Goal: Check status: Check status

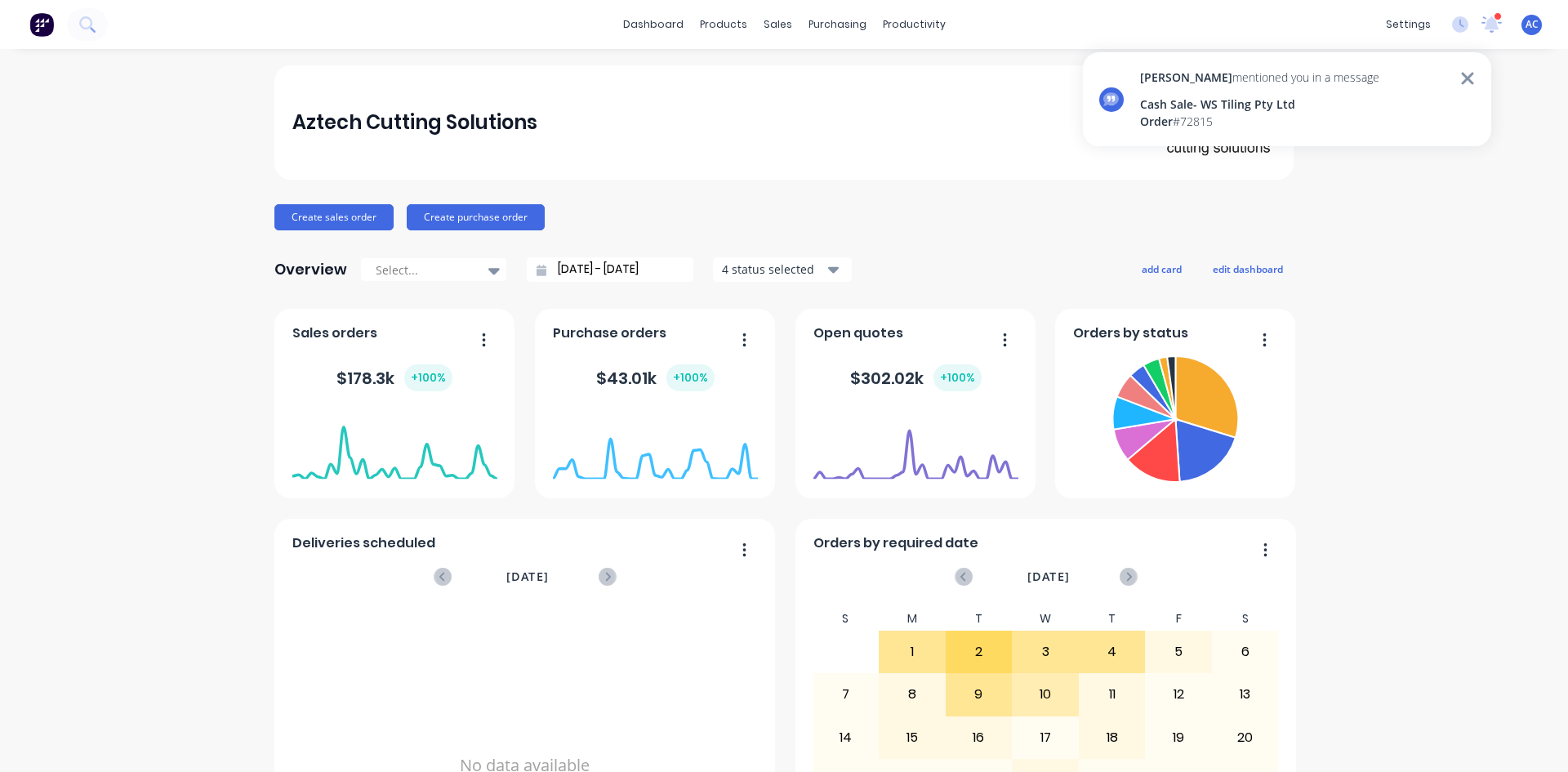
click at [1315, 100] on div "Cash Sale- WS Tiling Pty Ltd" at bounding box center [1259, 104] width 239 height 17
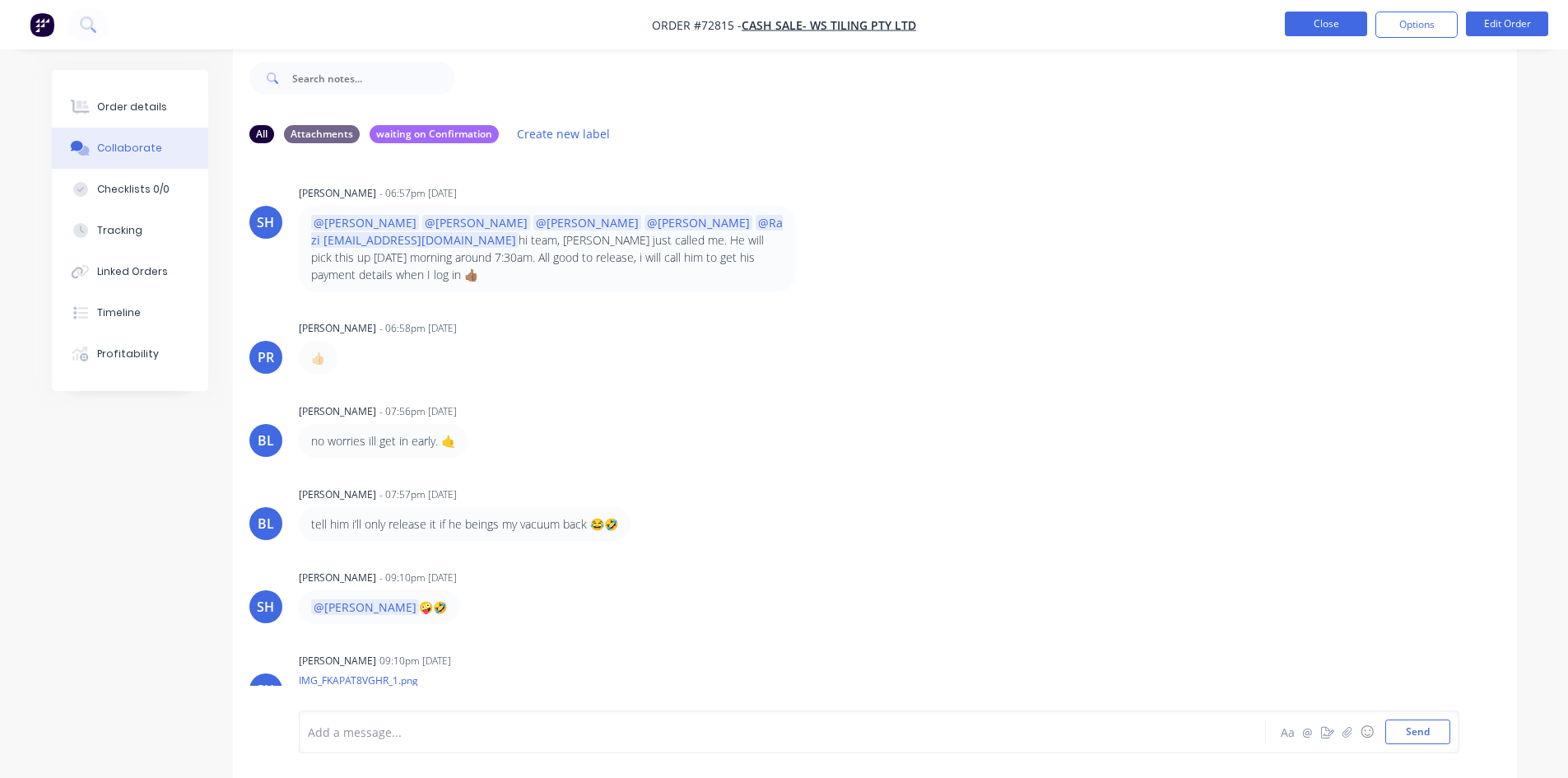
click at [1331, 20] on button "Close" at bounding box center [1325, 24] width 82 height 25
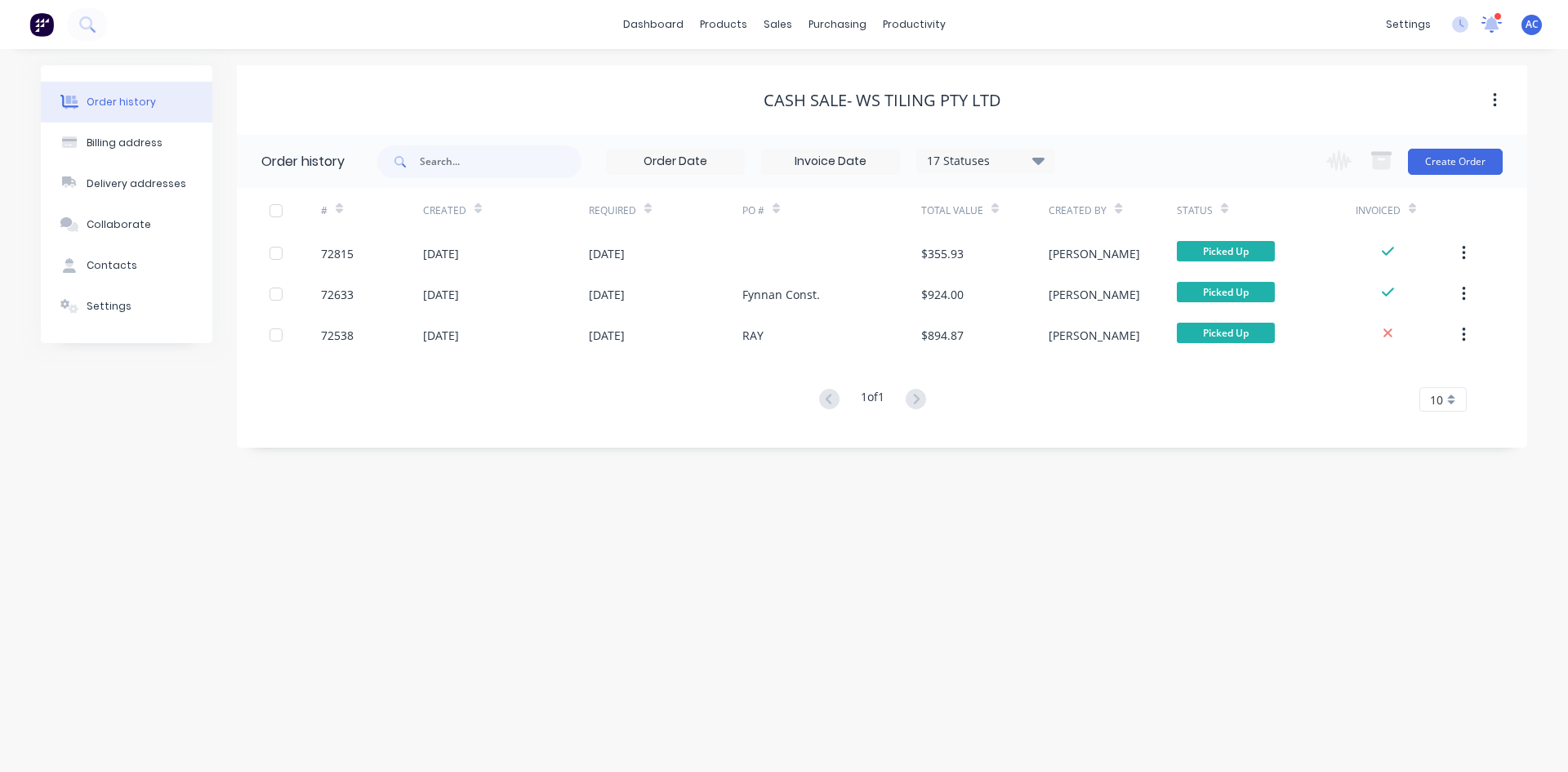
click at [1495, 27] on icon at bounding box center [1492, 23] width 16 height 15
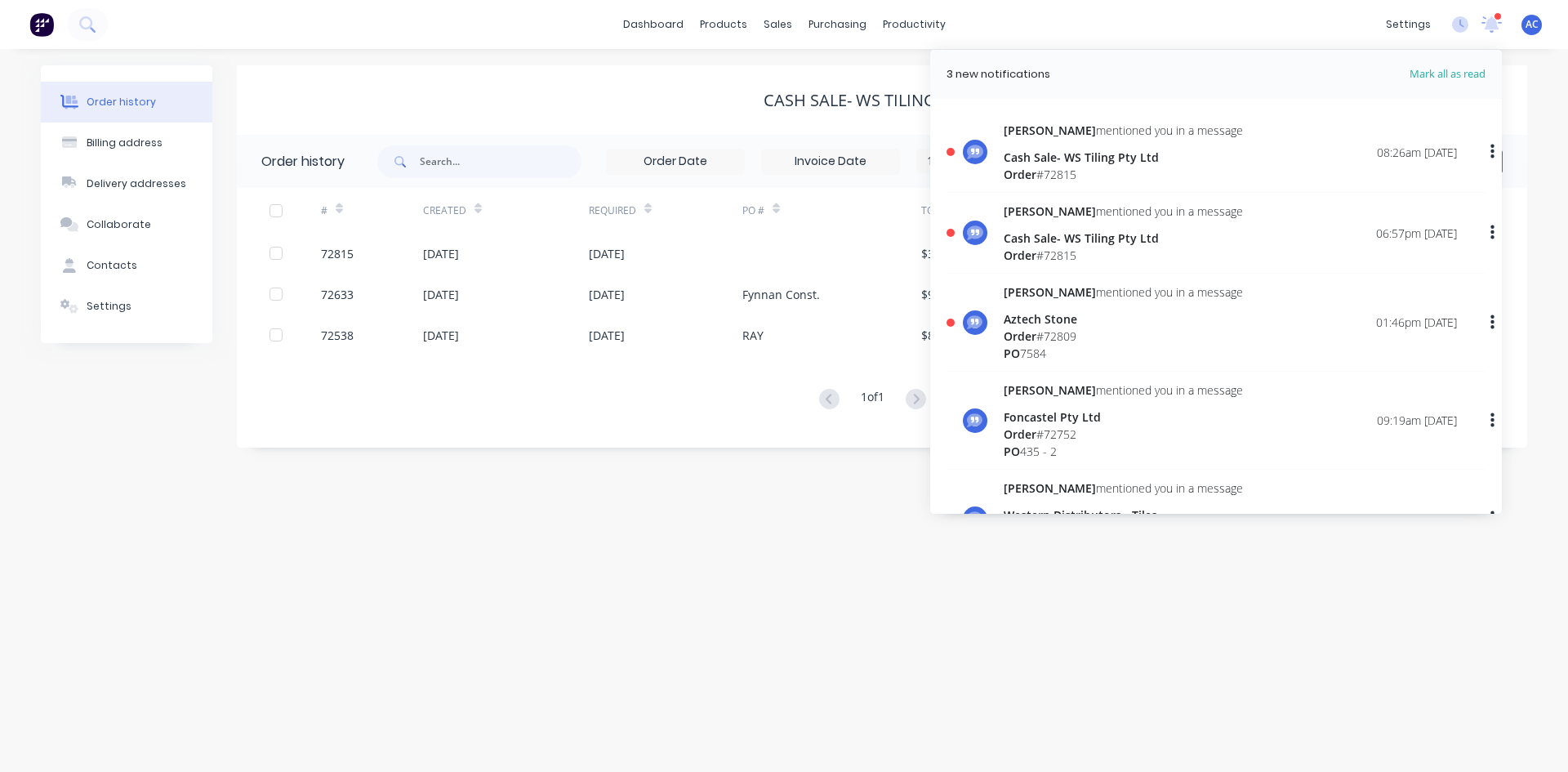
click at [1017, 314] on div "Aztech Stone" at bounding box center [1123, 319] width 239 height 17
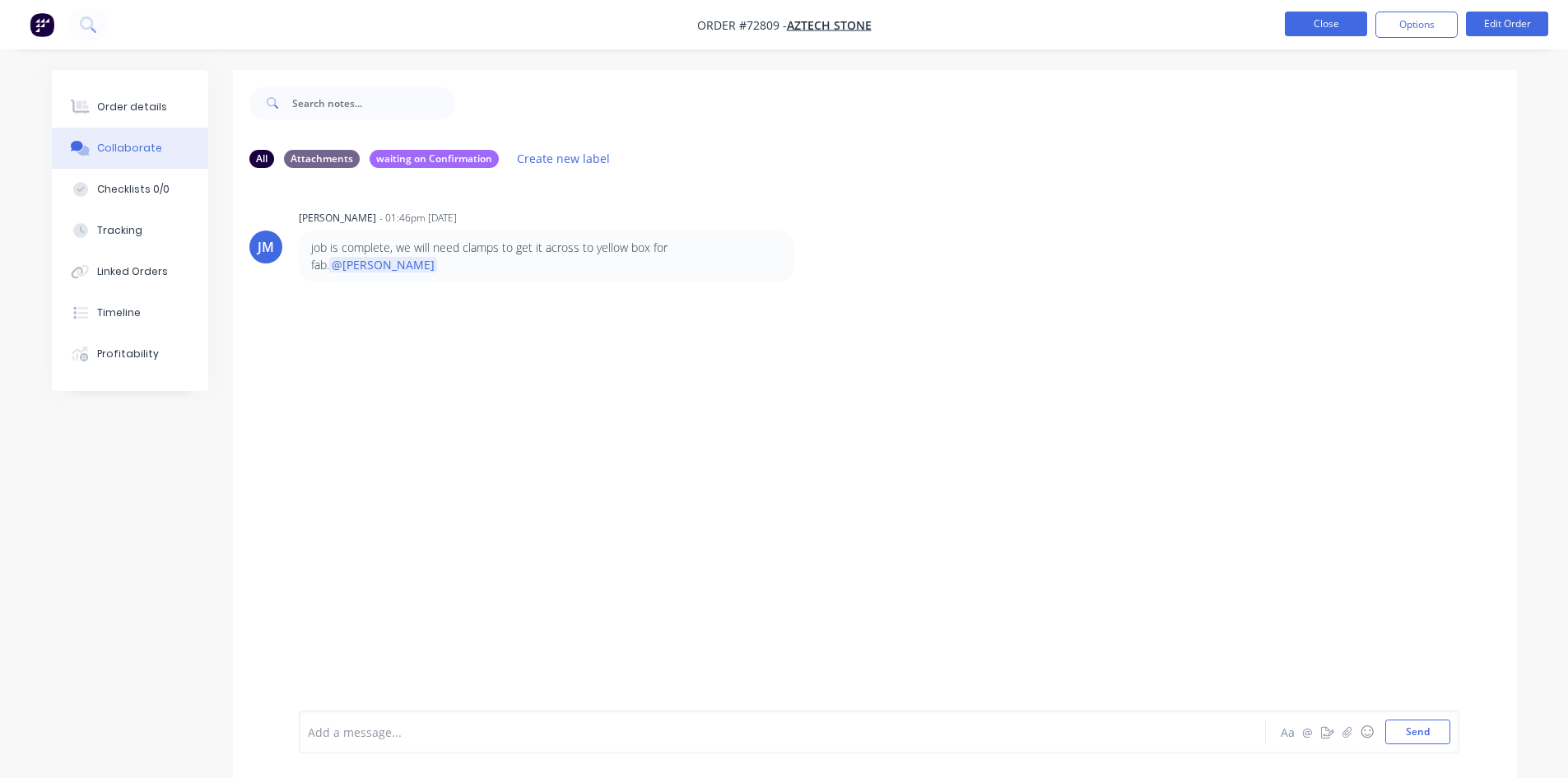
click at [1328, 28] on button "Close" at bounding box center [1325, 24] width 82 height 25
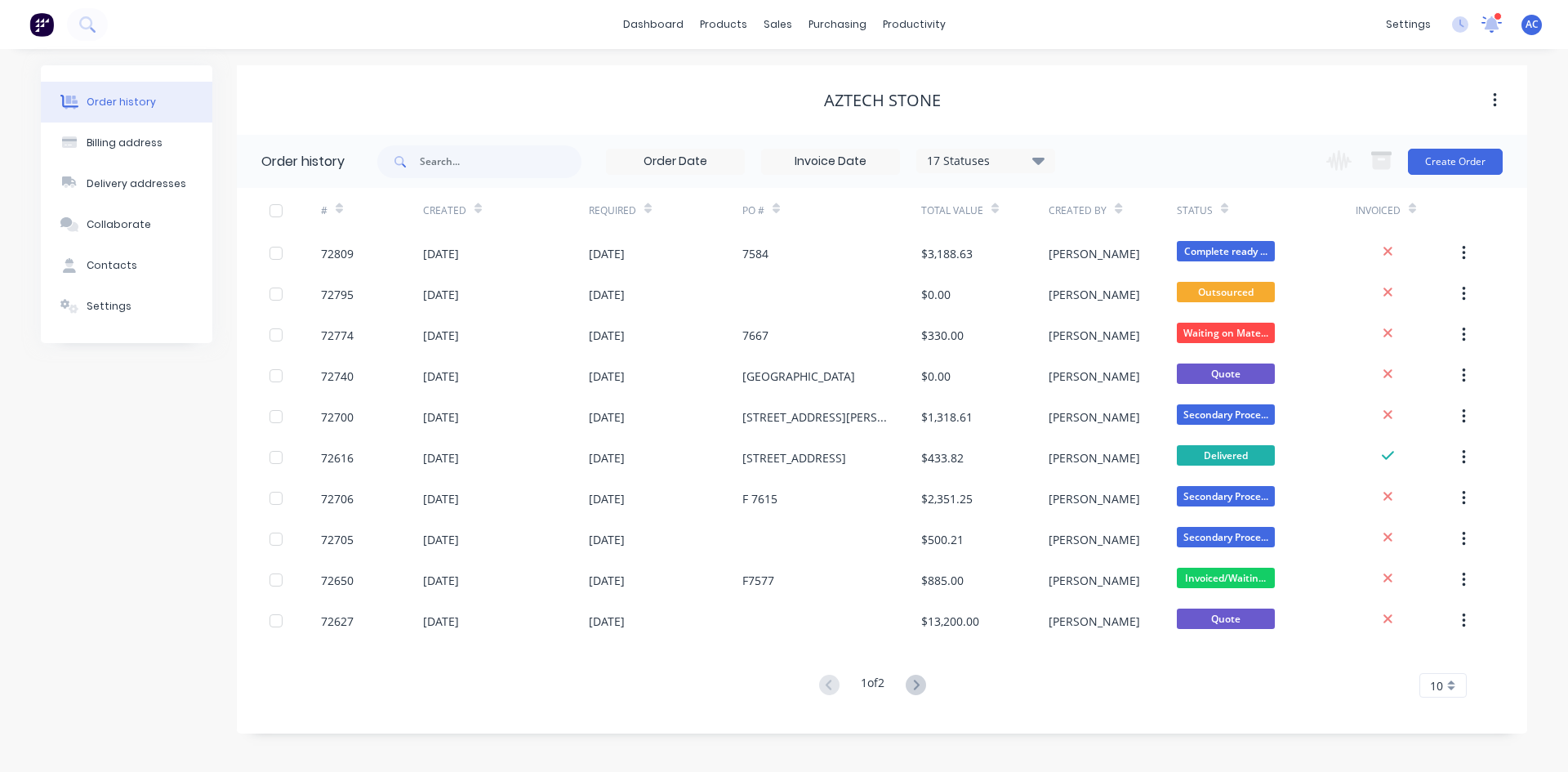
click at [1487, 21] on icon at bounding box center [1492, 23] width 15 height 14
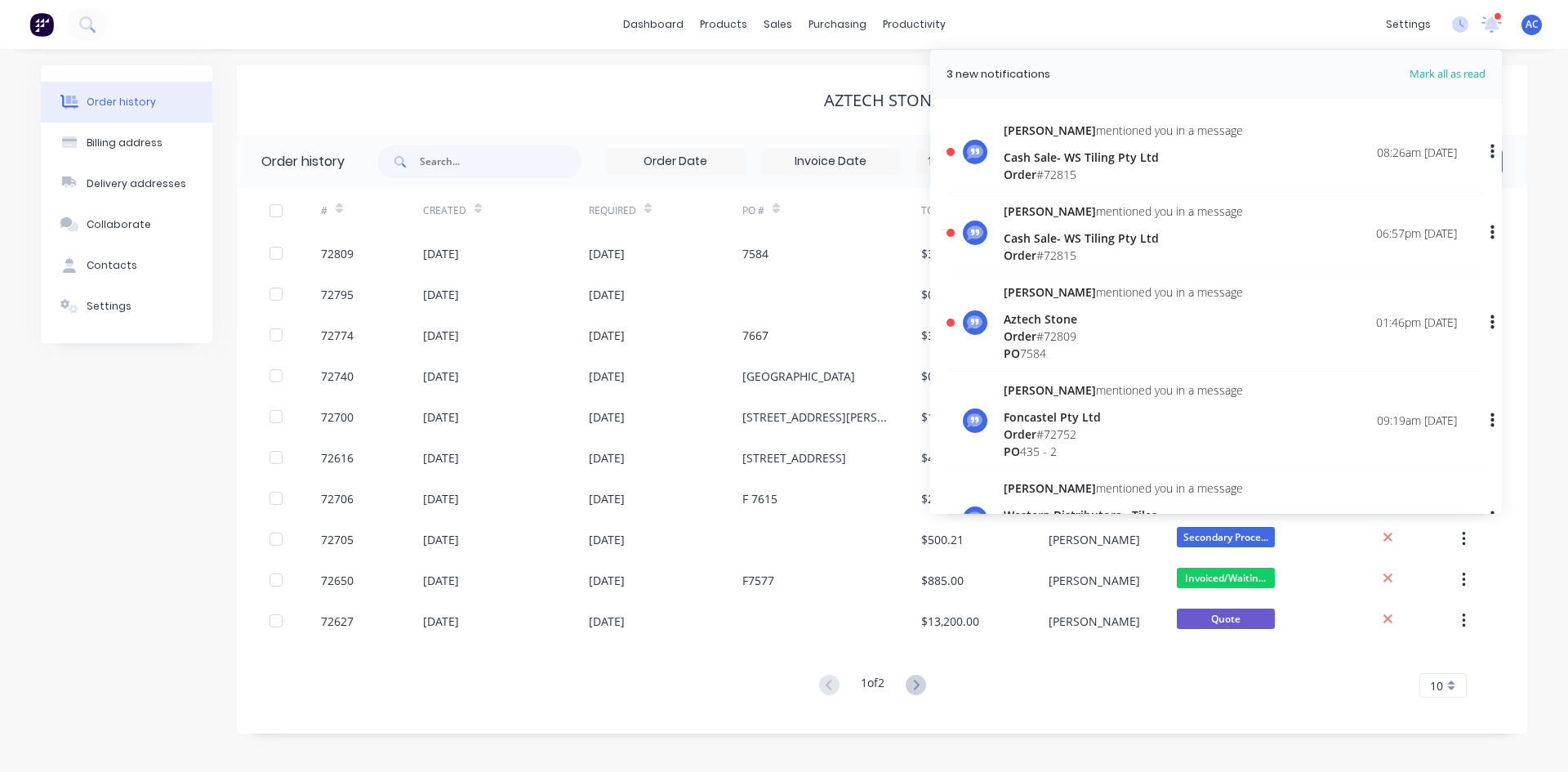
click at [1490, 323] on icon "button" at bounding box center [1492, 321] width 4 height 15
click at [1365, 365] on div "Mark as read" at bounding box center [1408, 366] width 126 height 24
click at [1381, 363] on div "Mark as read" at bounding box center [1408, 366] width 126 height 24
click at [1389, 362] on div "Mark as read" at bounding box center [1408, 366] width 126 height 24
click at [1073, 328] on div "Order # 72809" at bounding box center [1123, 336] width 239 height 17
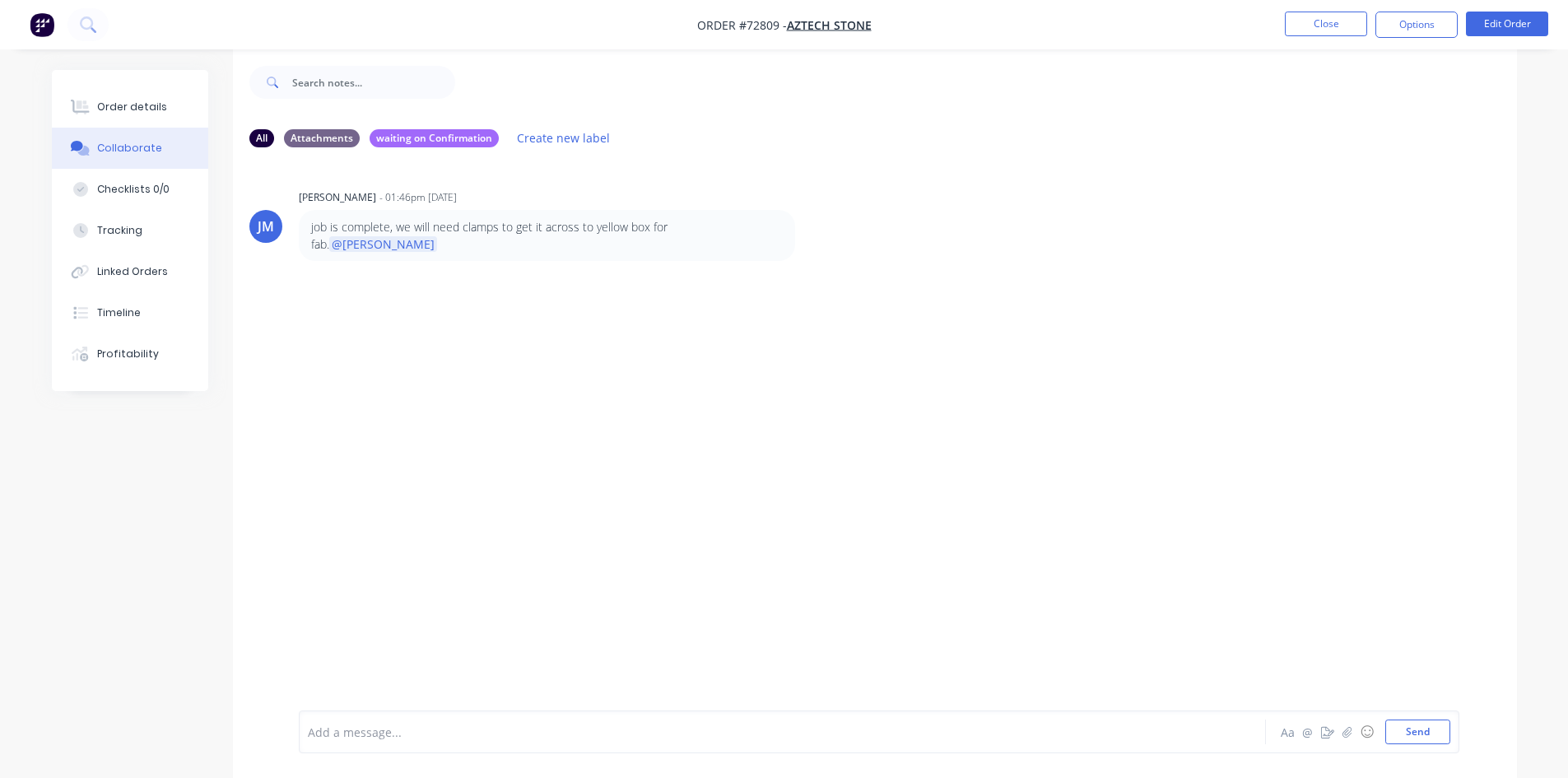
scroll to position [25, 0]
click at [1345, 27] on button "Close" at bounding box center [1325, 24] width 82 height 25
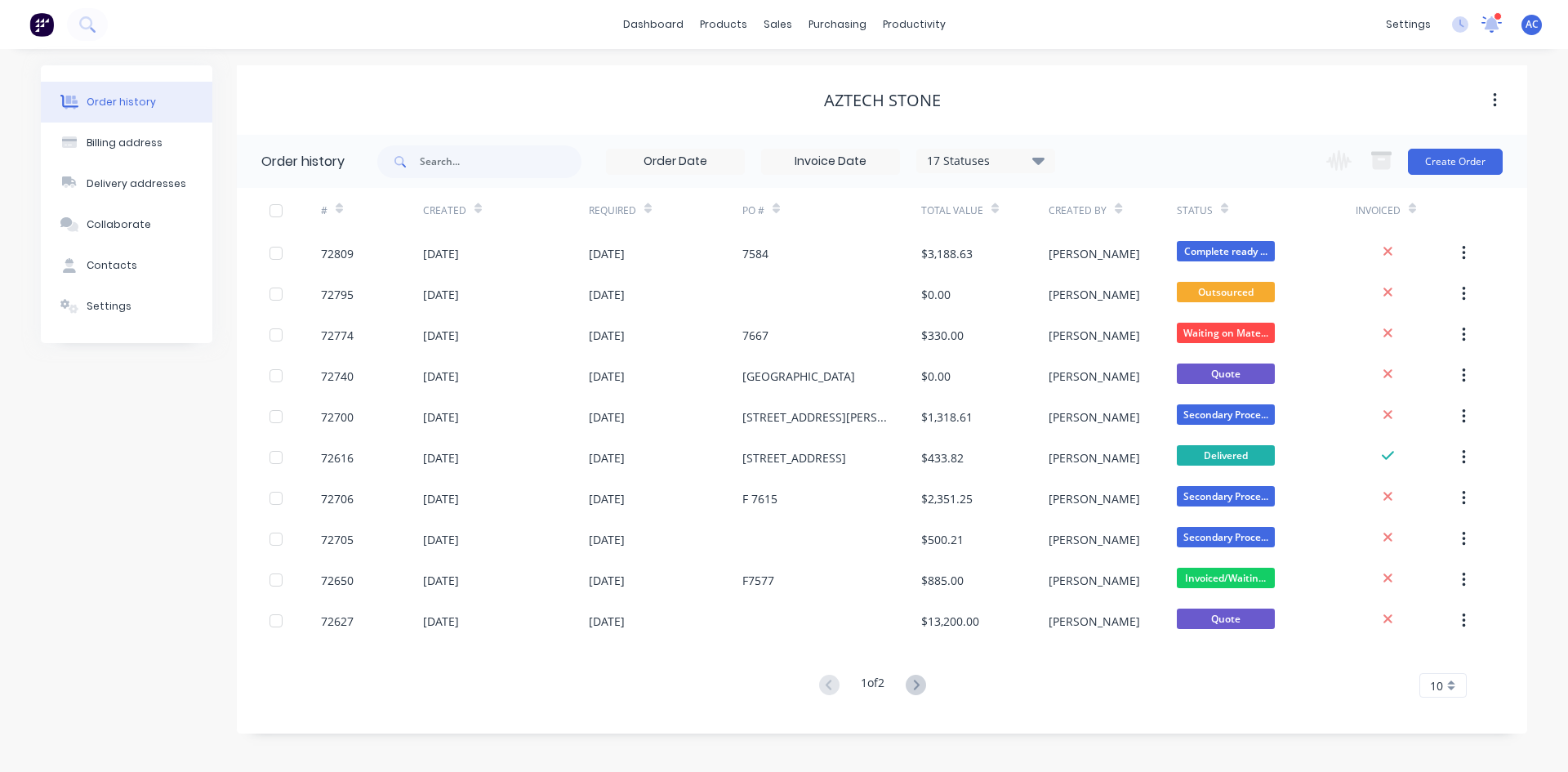
click at [1487, 27] on icon at bounding box center [1492, 23] width 16 height 15
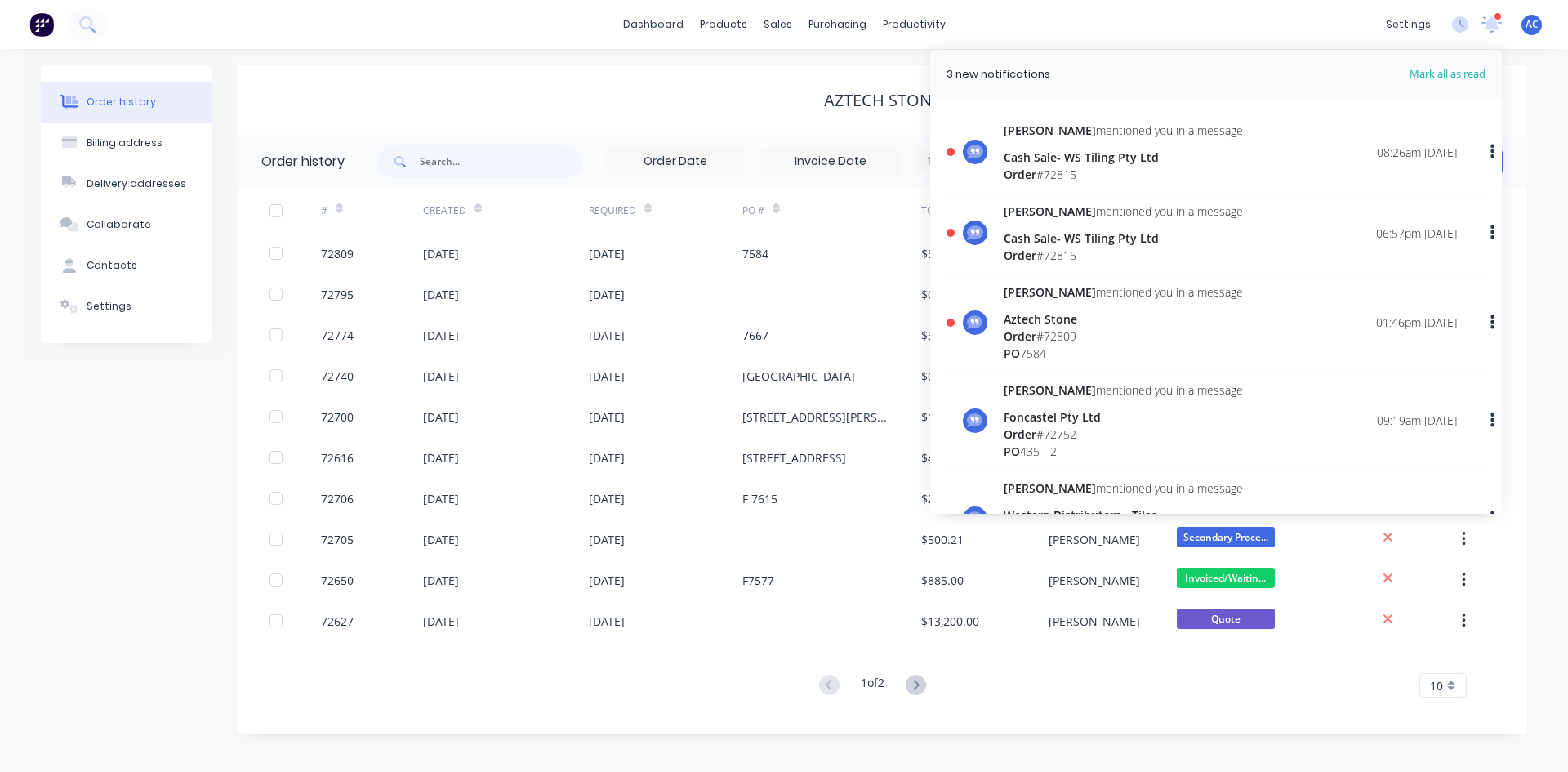
click at [1072, 159] on div "Cash Sale- WS Tiling Pty Ltd" at bounding box center [1123, 157] width 239 height 17
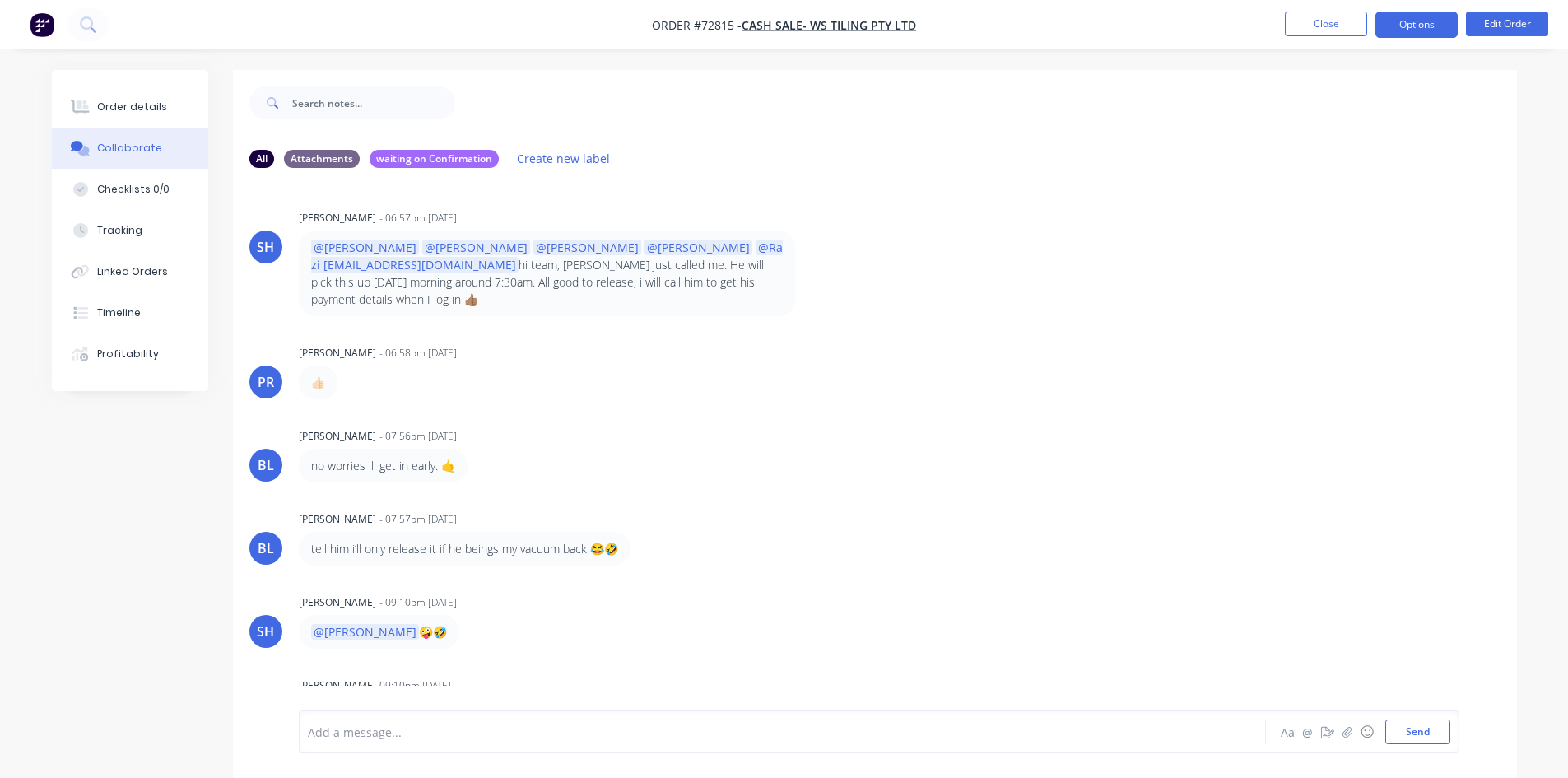
click at [1414, 33] on button "Options" at bounding box center [1416, 25] width 82 height 27
click at [1048, 331] on div "SH [PERSON_NAME] - 06:57pm [DATE] @[PERSON_NAME] @[PERSON_NAME] @[PERSON_NAME] …" at bounding box center [875, 445] width 1284 height 529
click at [1340, 19] on button "Close" at bounding box center [1325, 24] width 82 height 25
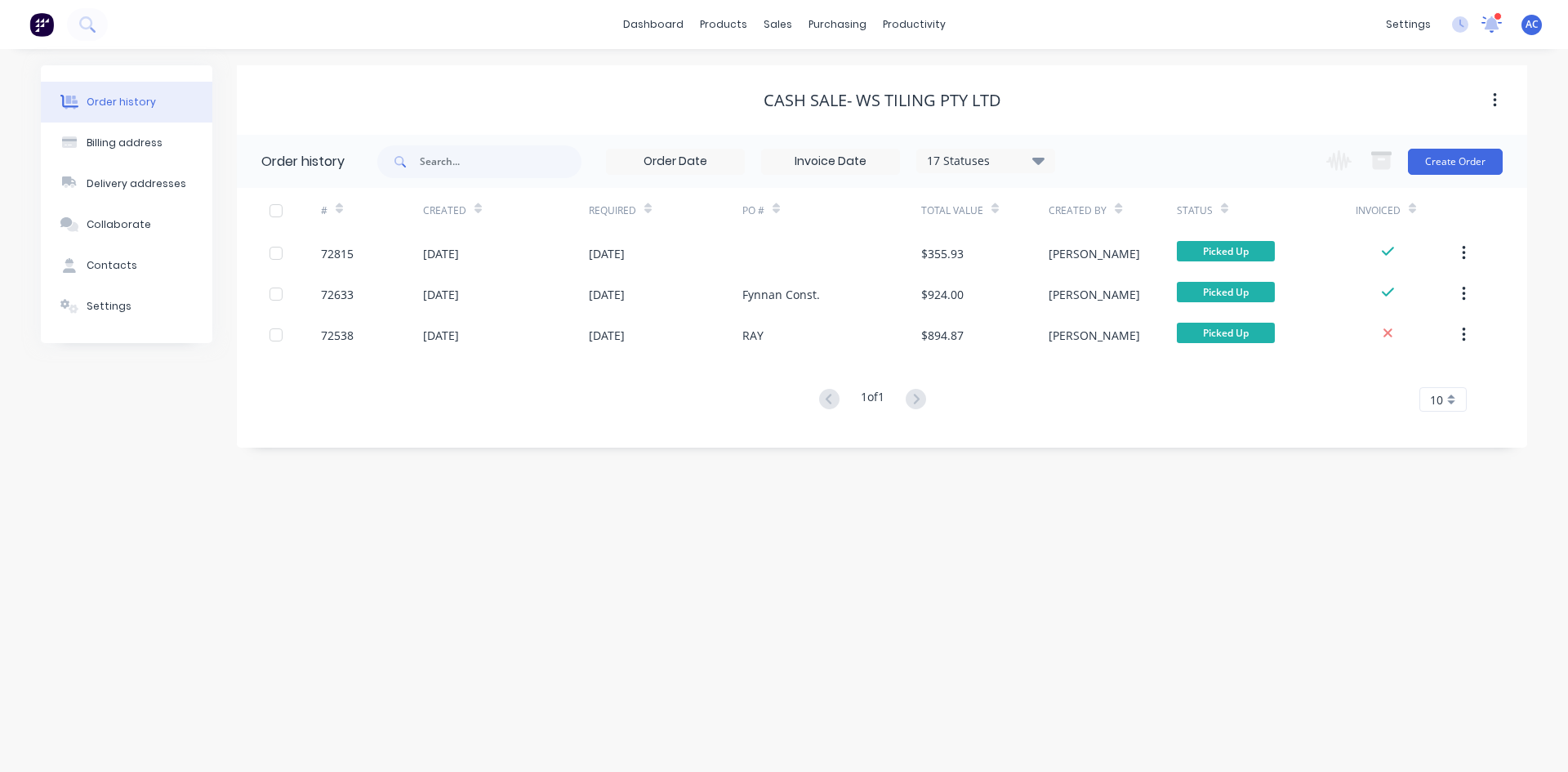
click at [1493, 22] on icon at bounding box center [1492, 23] width 15 height 14
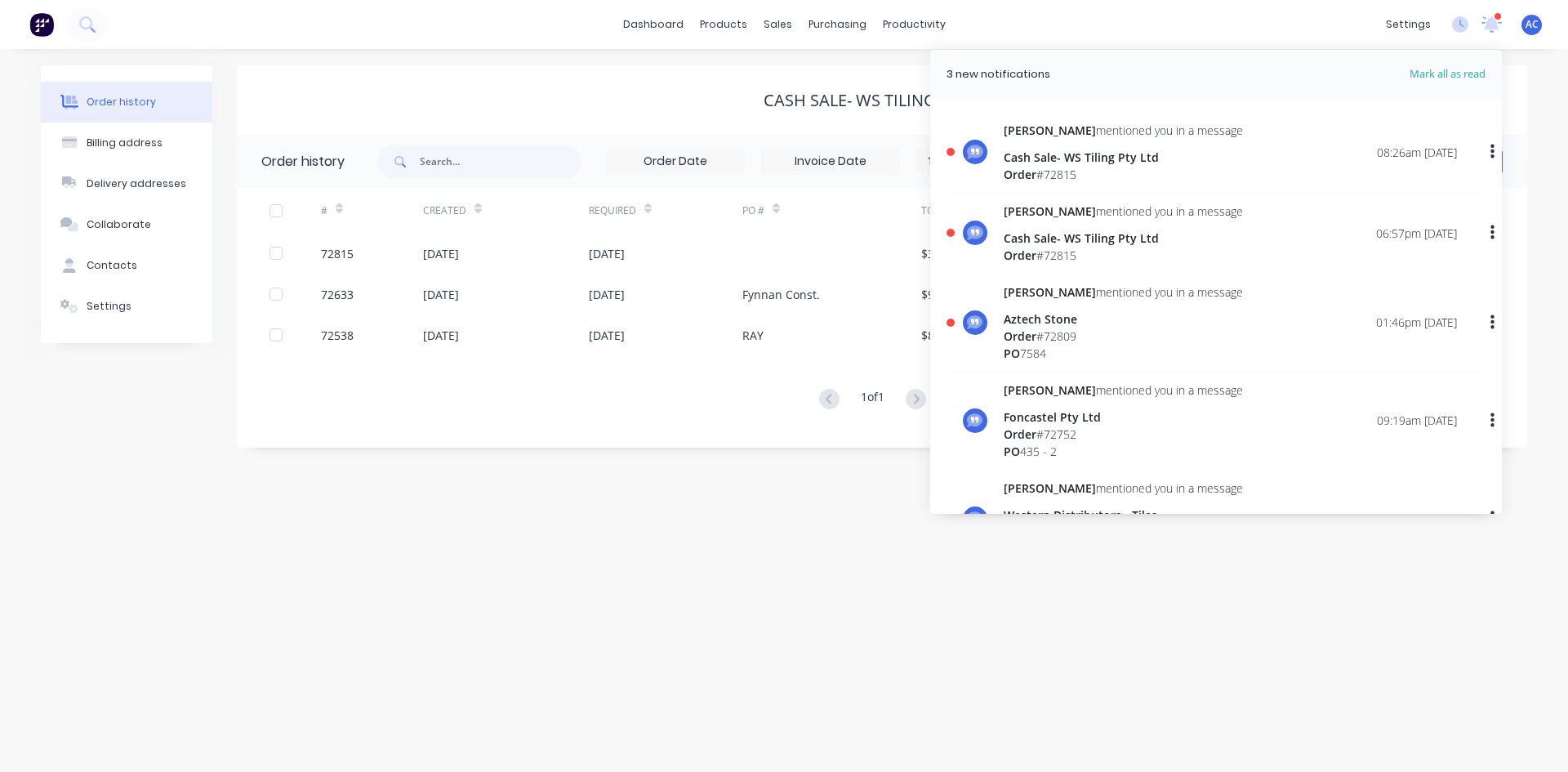
click at [1490, 151] on icon "button" at bounding box center [1492, 151] width 4 height 18
click at [1369, 196] on div "Mark as read" at bounding box center [1408, 195] width 126 height 24
click at [1362, 189] on div "Mark as read" at bounding box center [1408, 195] width 126 height 24
click at [1403, 234] on div "06:57pm [DATE]" at bounding box center [1416, 233] width 81 height 17
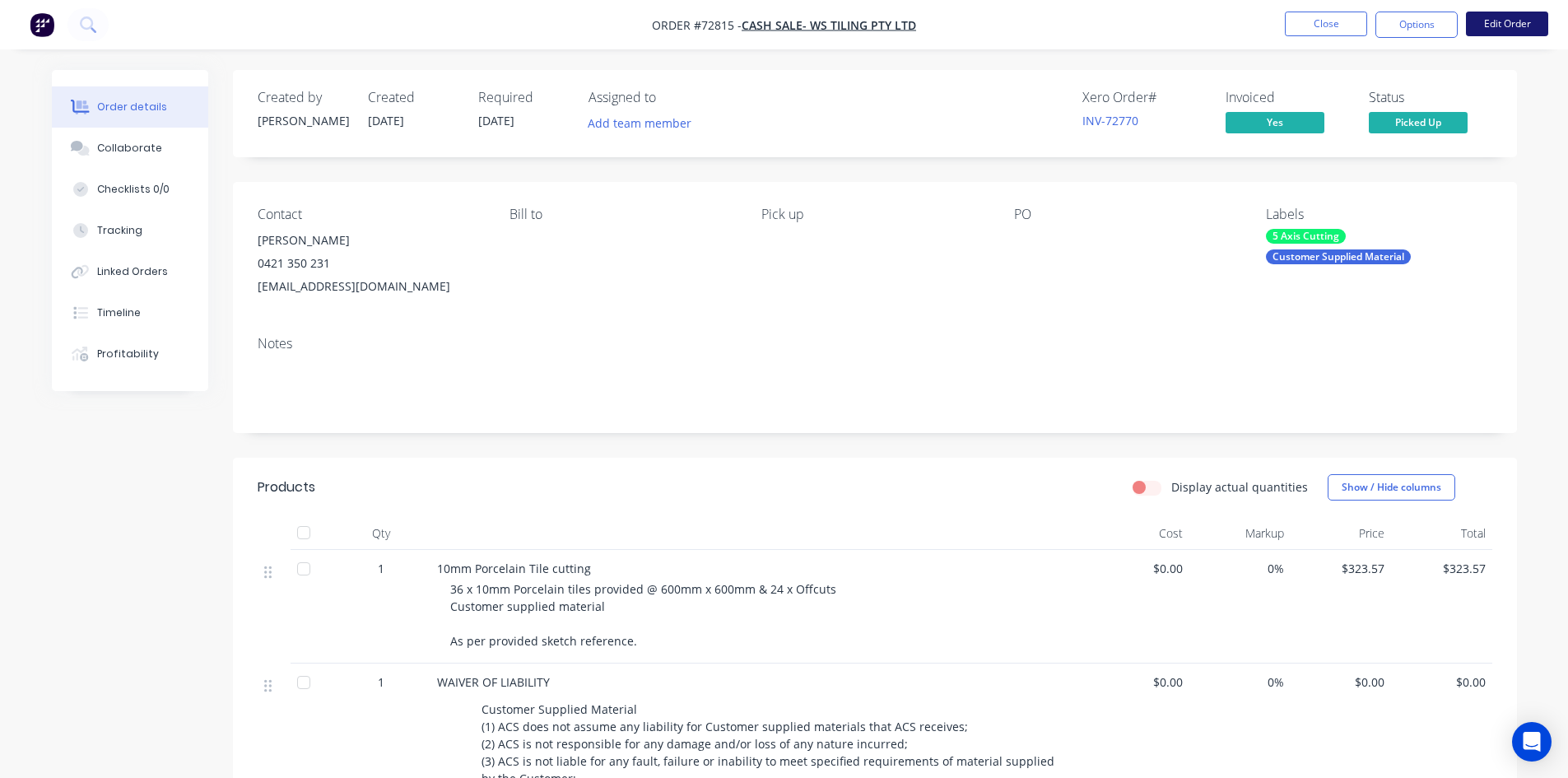
click at [1514, 21] on button "Edit Order" at bounding box center [1506, 24] width 82 height 25
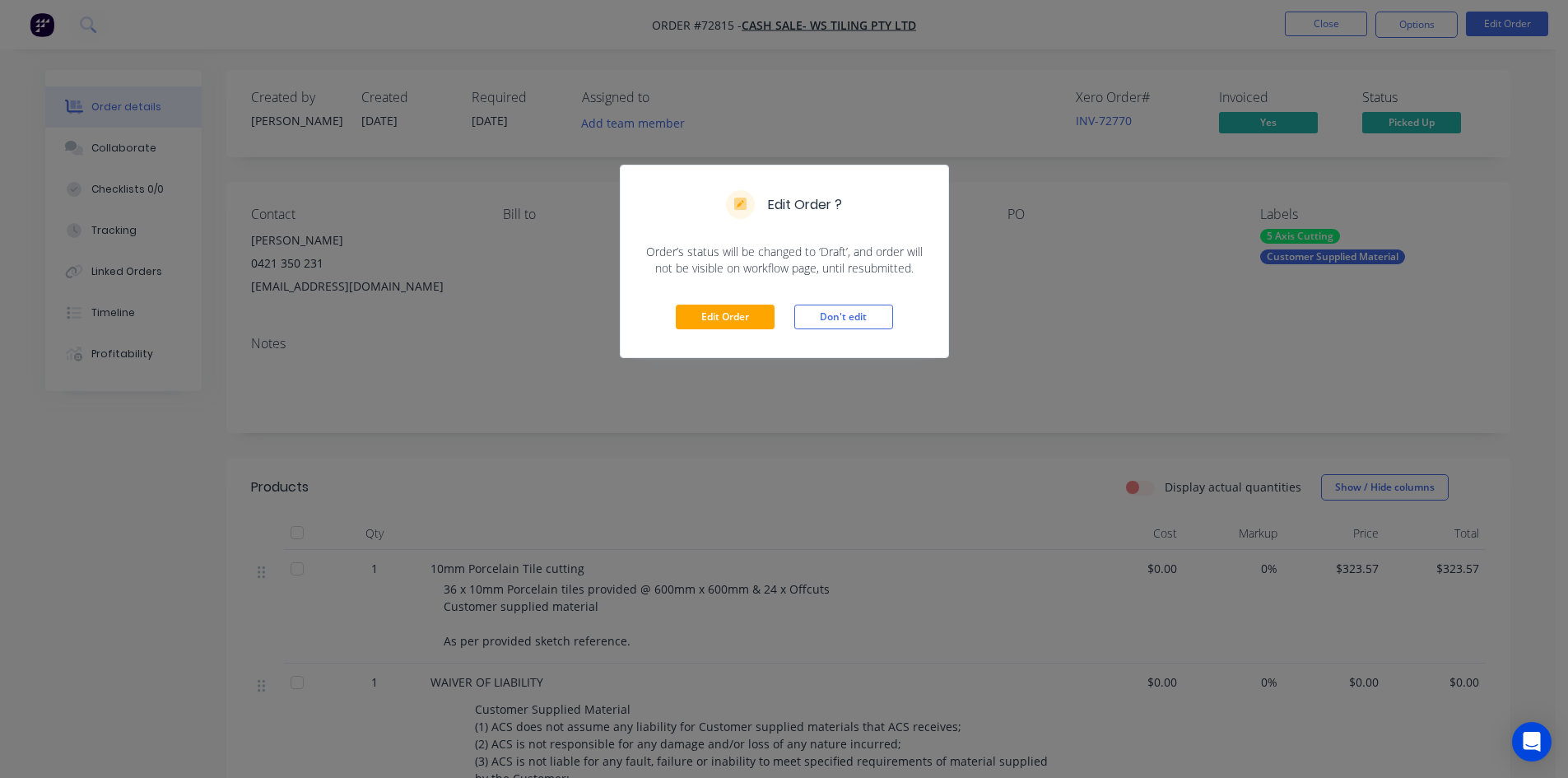
click at [1393, 26] on div "Edit Order ? Order’s status will be changed to ‘Draft’, and order will not be v…" at bounding box center [784, 389] width 1568 height 778
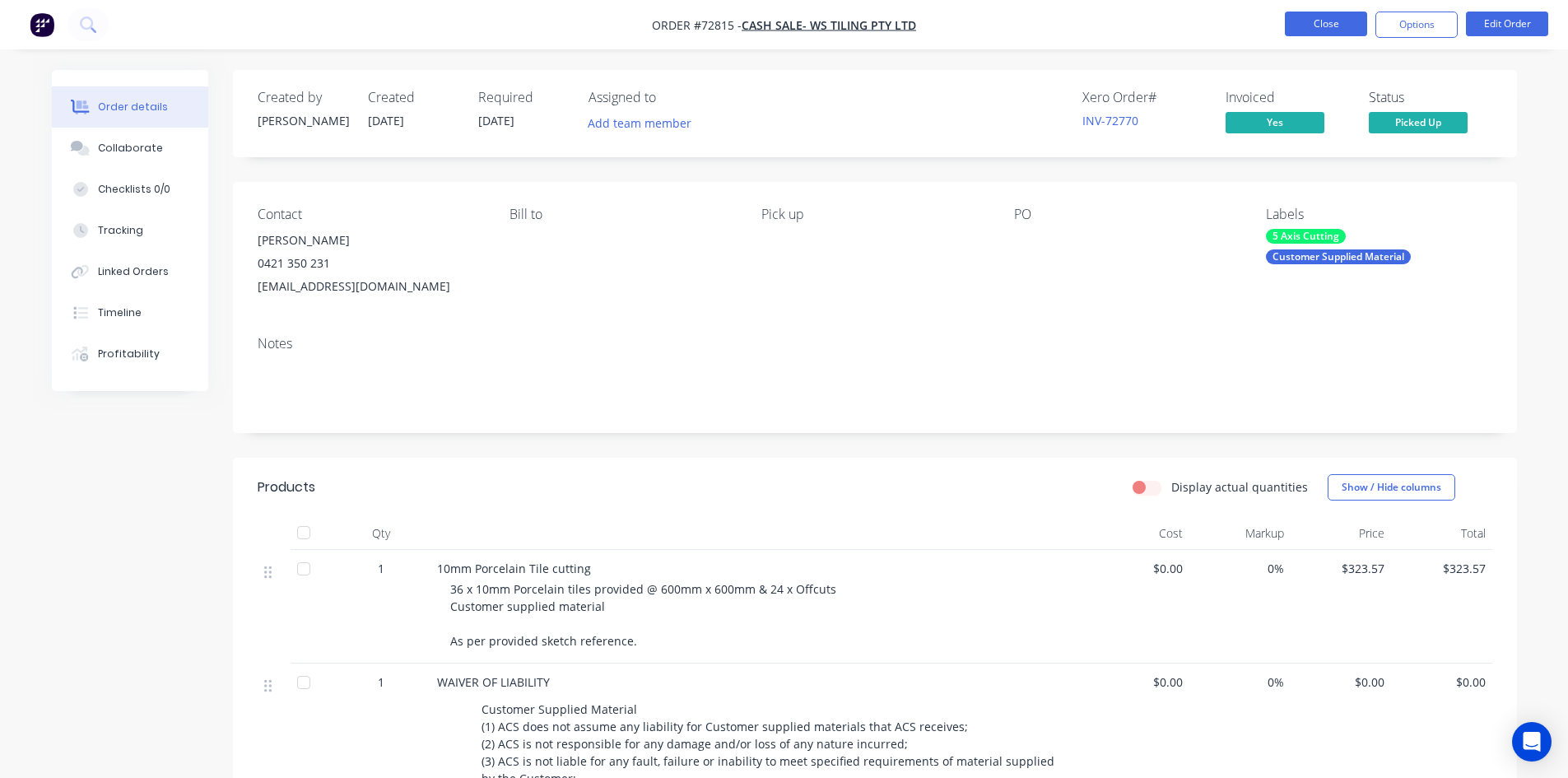
click at [1334, 27] on button "Close" at bounding box center [1325, 24] width 82 height 25
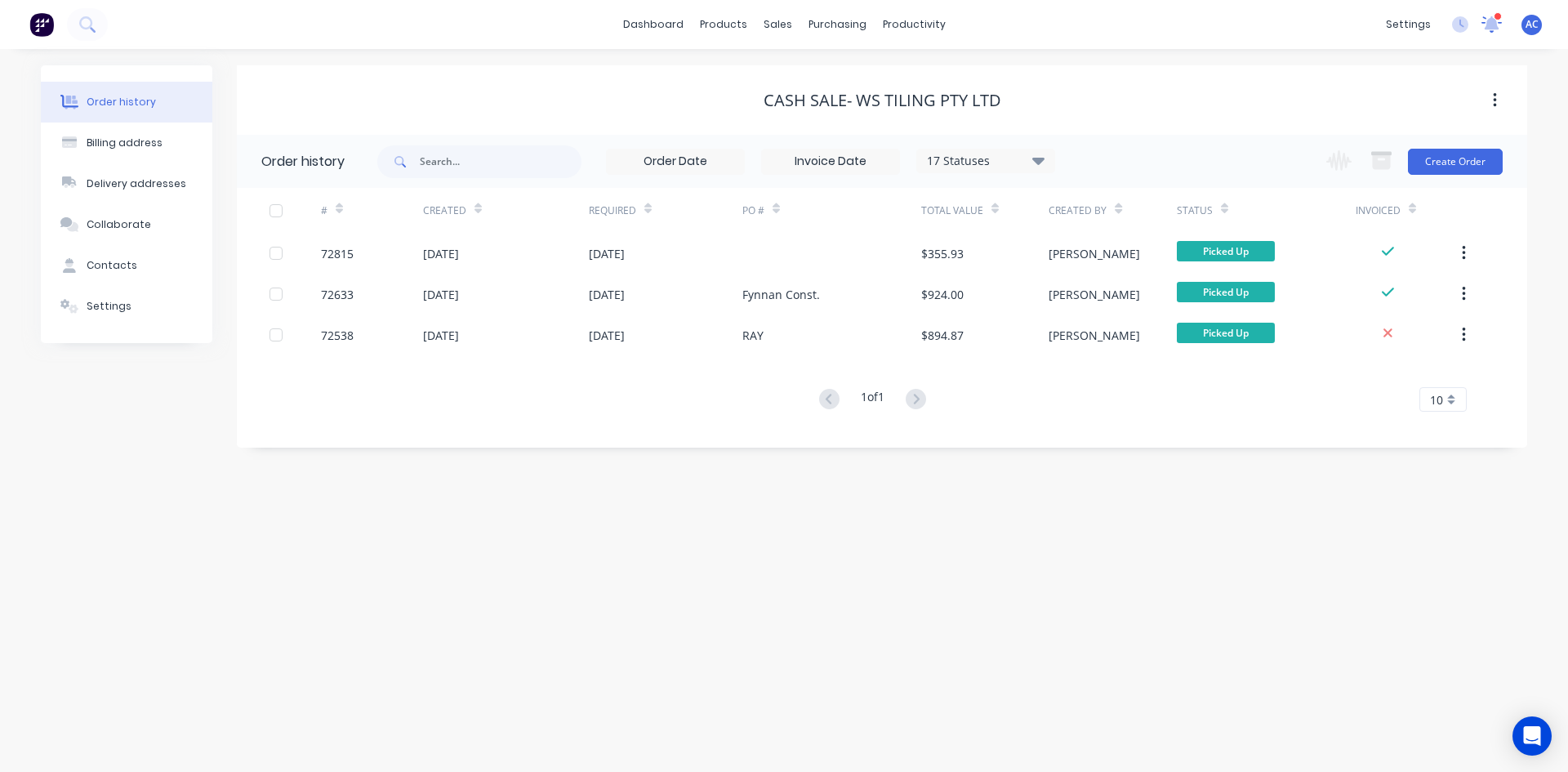
click at [1496, 27] on icon at bounding box center [1492, 22] width 15 height 13
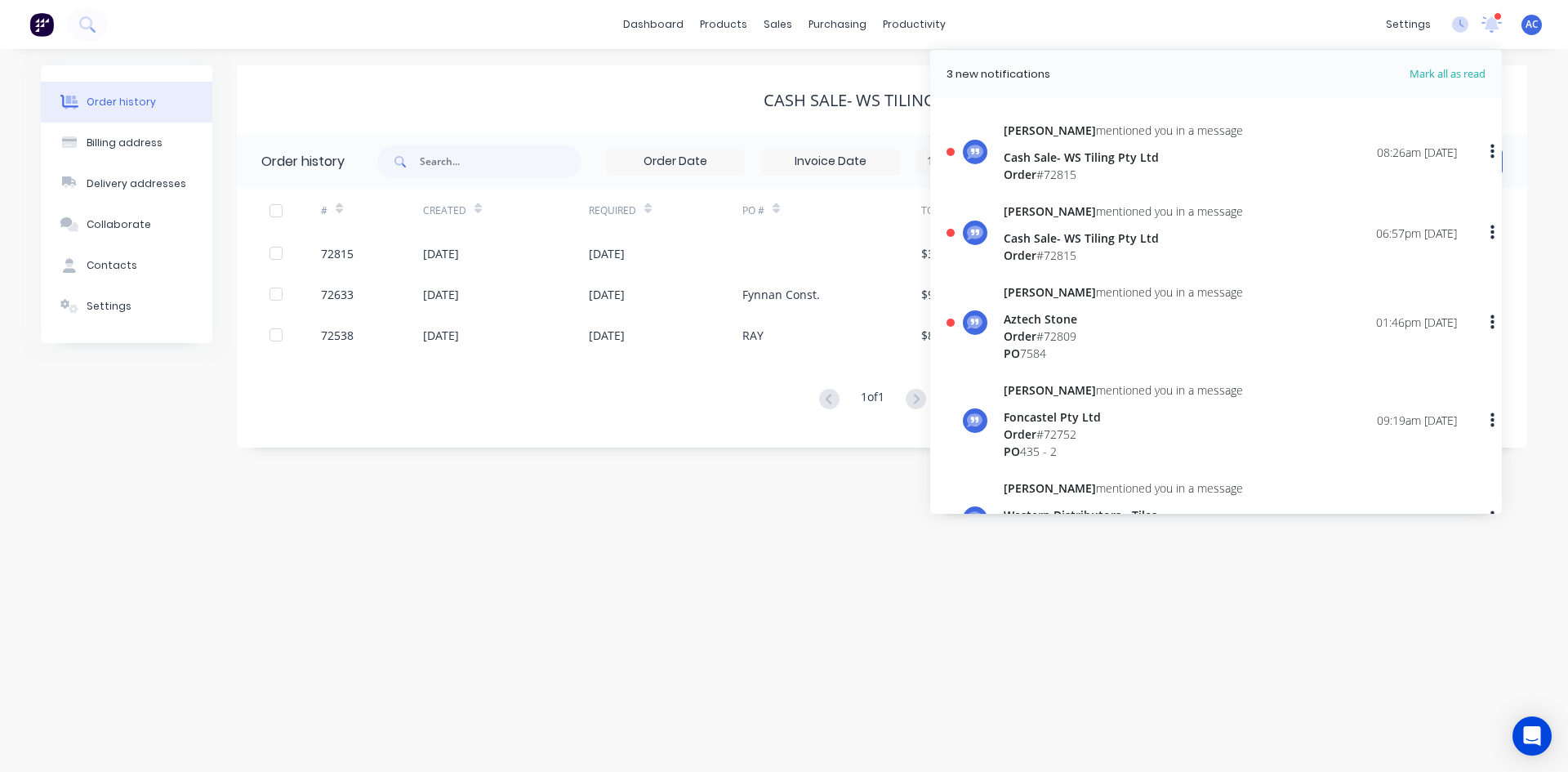
click at [611, 518] on div "Order history Billing address Delivery addresses Collaborate Contacts Settings …" at bounding box center [784, 410] width 1568 height 723
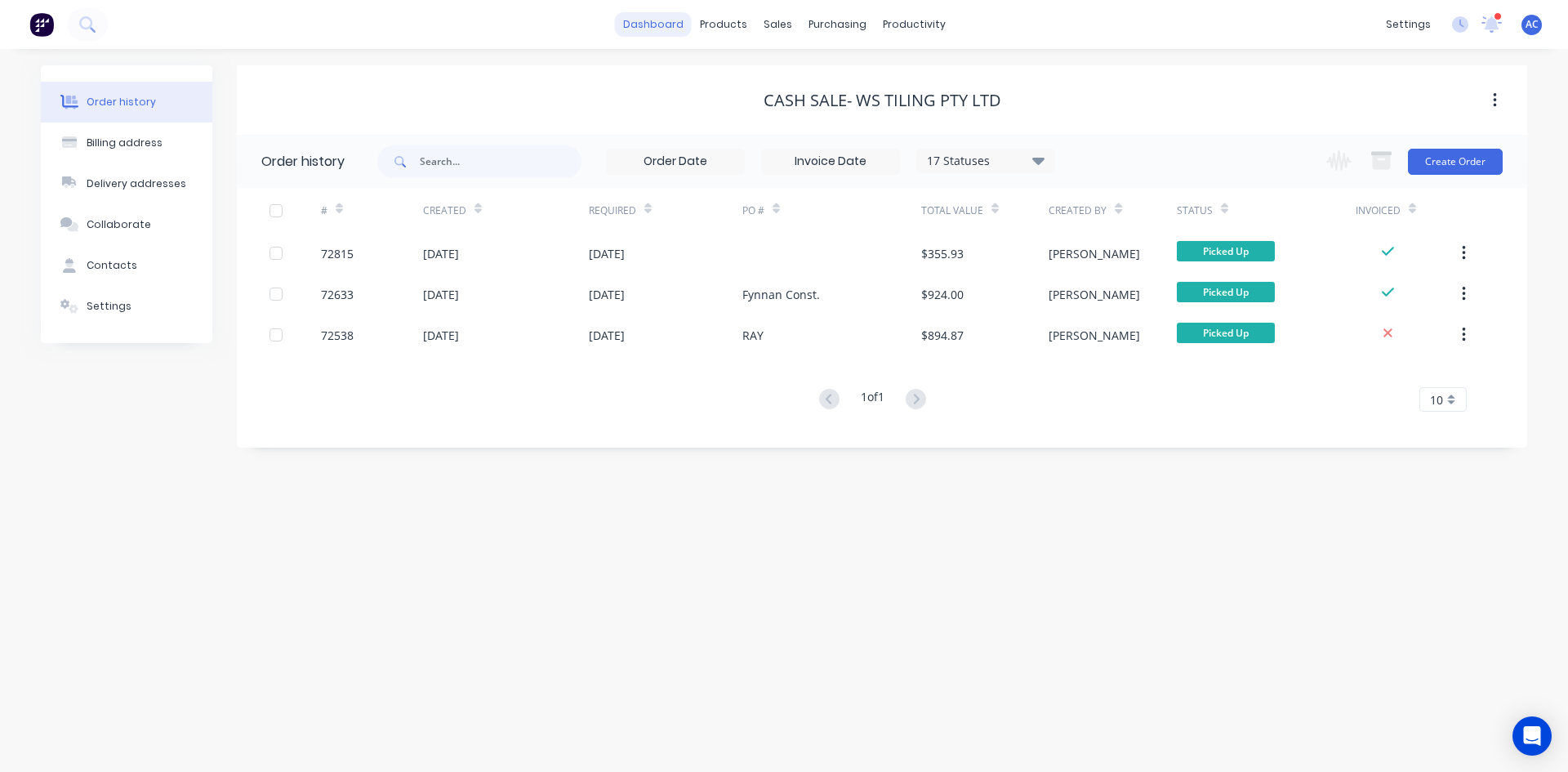
click at [673, 20] on link "dashboard" at bounding box center [653, 25] width 77 height 25
